Goal: Information Seeking & Learning: Learn about a topic

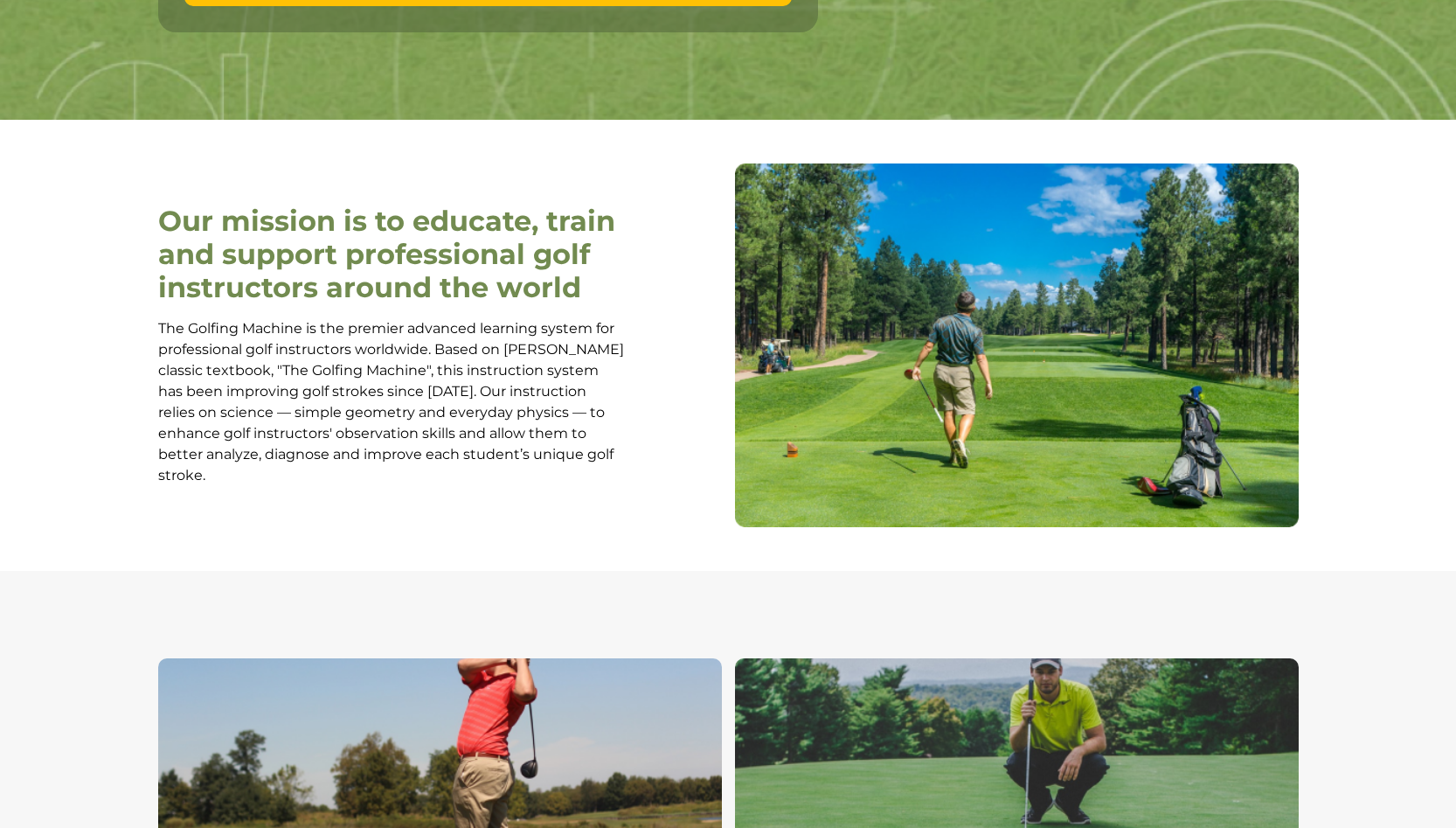
scroll to position [557, 0]
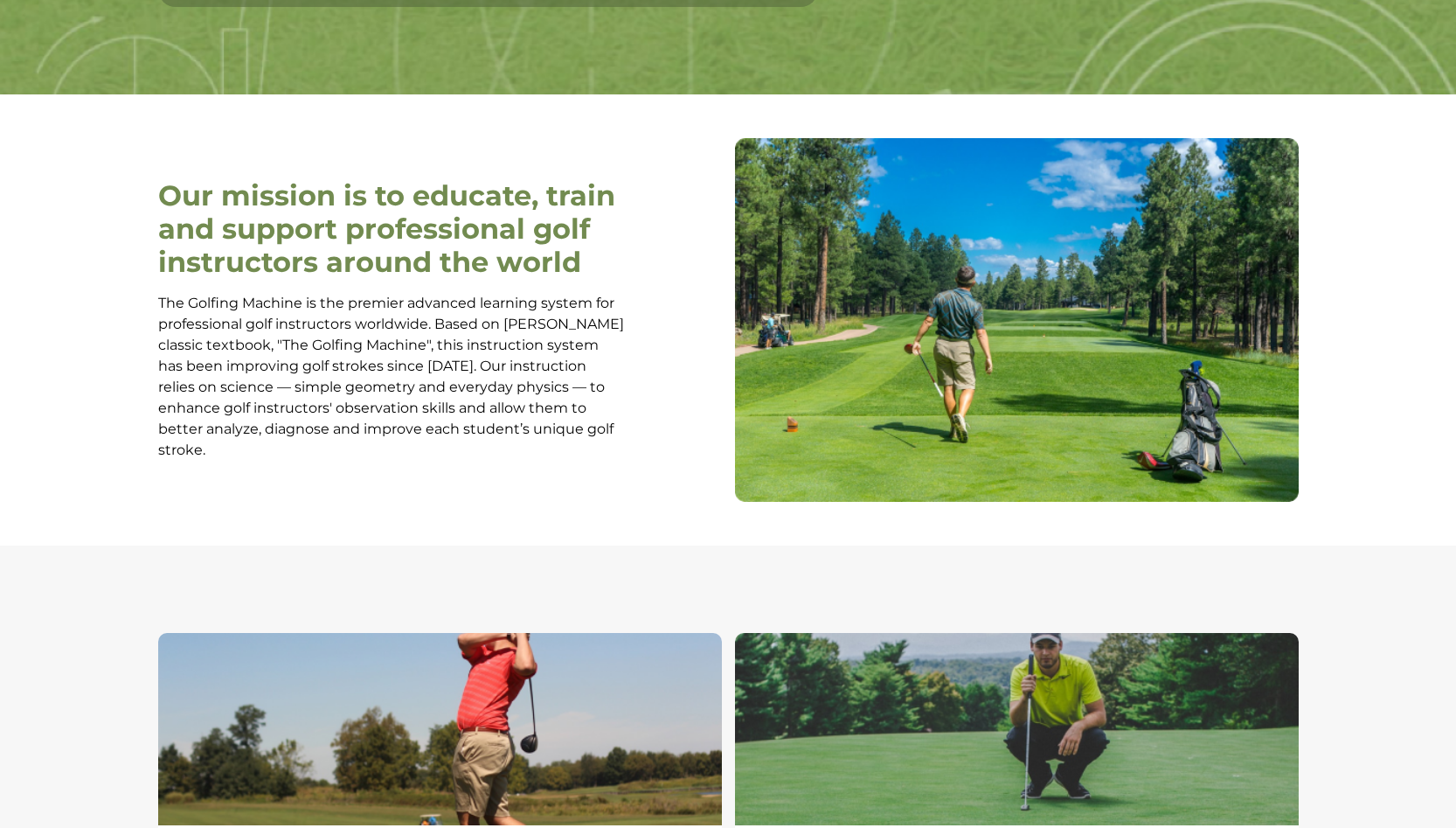
click at [931, 364] on img at bounding box center [1016, 320] width 564 height 363
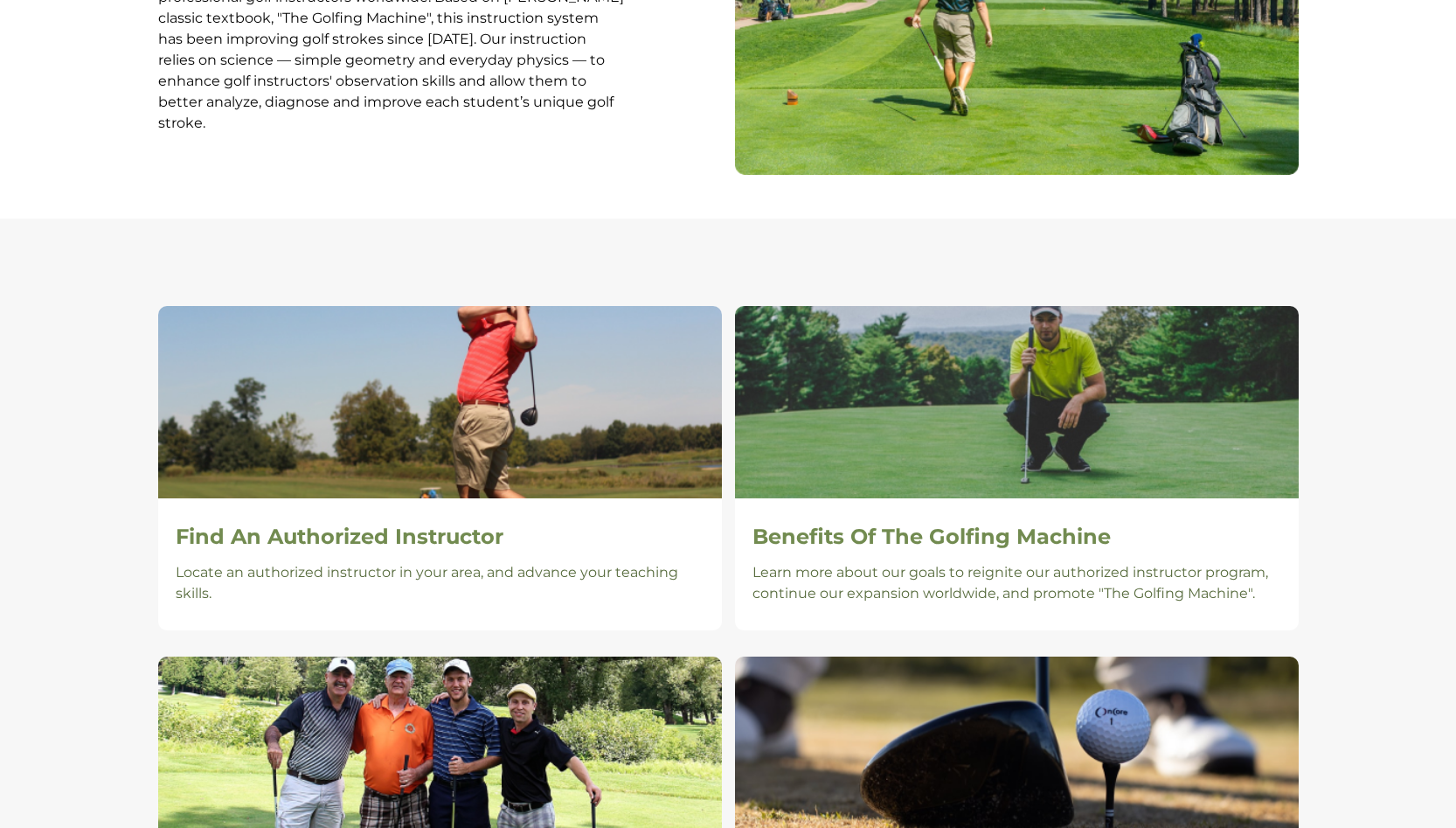
scroll to position [1001, 0]
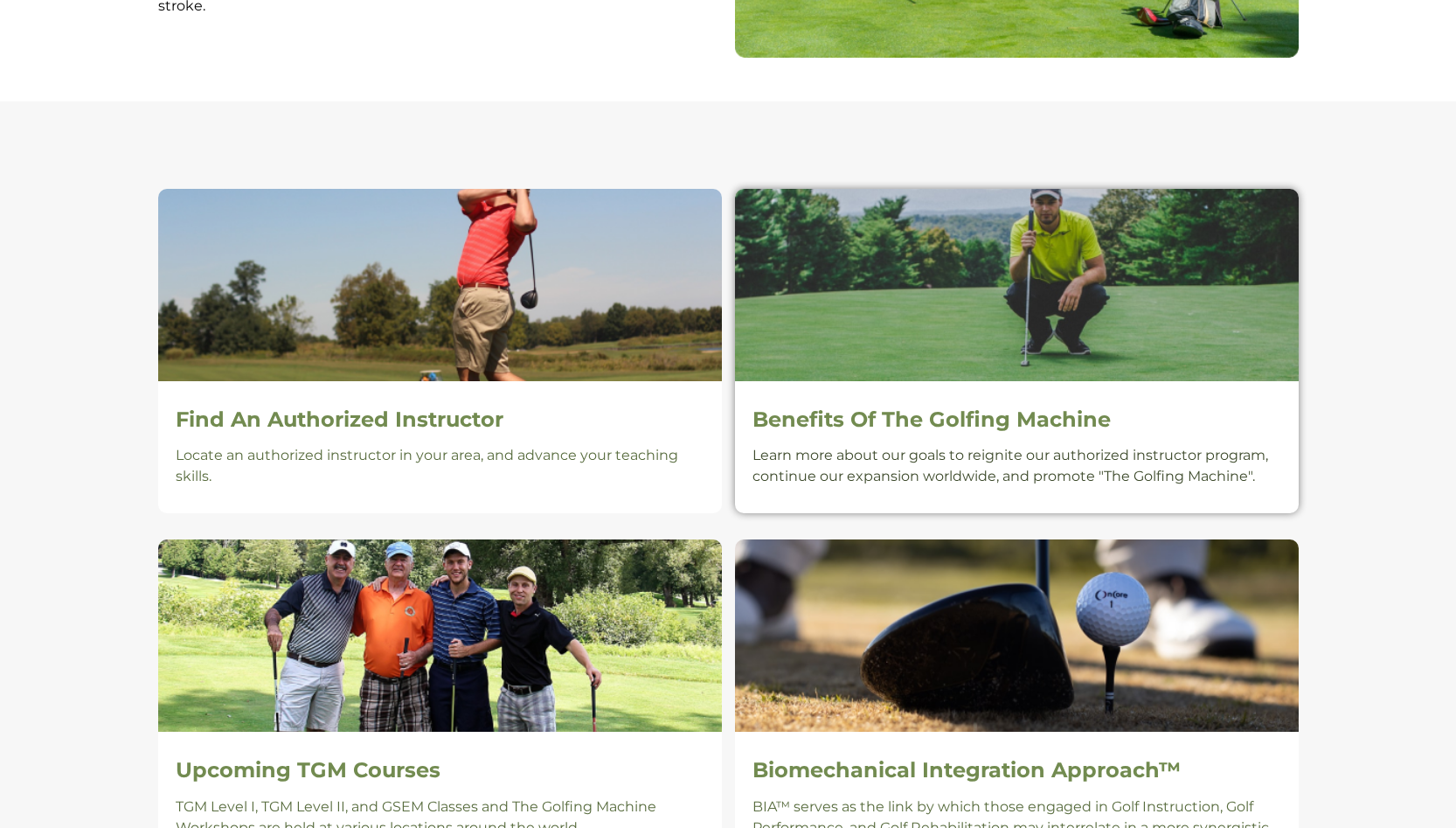
click at [954, 474] on p "Learn more about our goals to reignite our authorized instructor program, conti…" at bounding box center [1017, 466] width 529 height 42
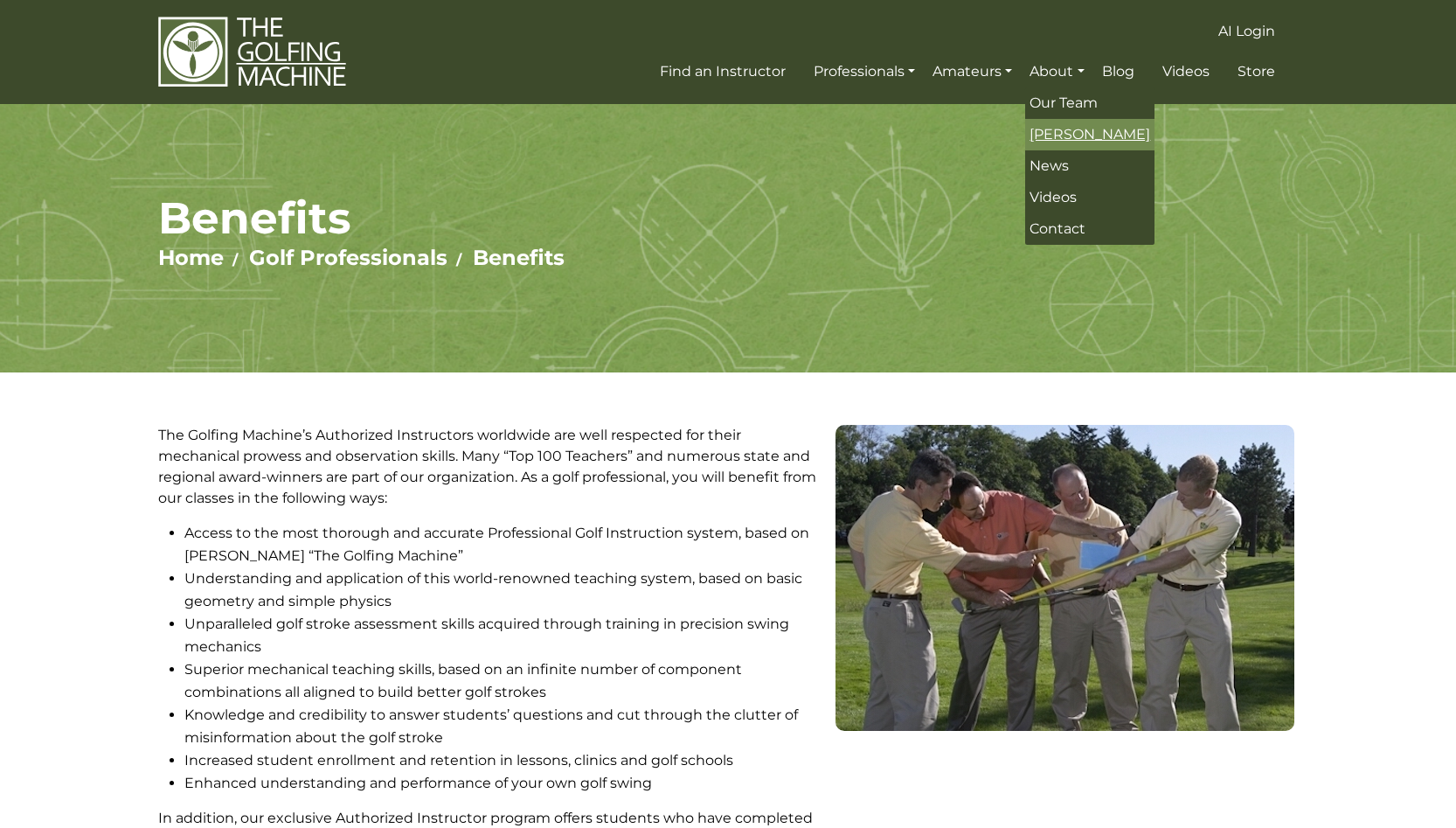
click at [1046, 138] on span "[PERSON_NAME]" at bounding box center [1090, 134] width 120 height 16
